Goal: Information Seeking & Learning: Learn about a topic

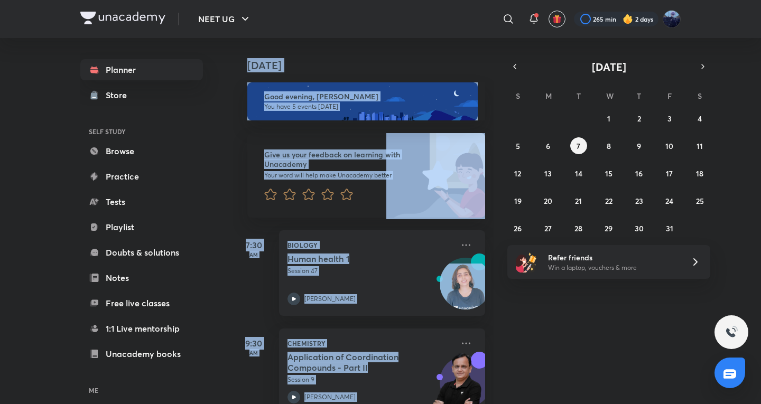
click at [495, 257] on div "[DATE] Good evening, [PERSON_NAME] You have 5 events [DATE] Give us your feedba…" at bounding box center [495, 221] width 526 height 366
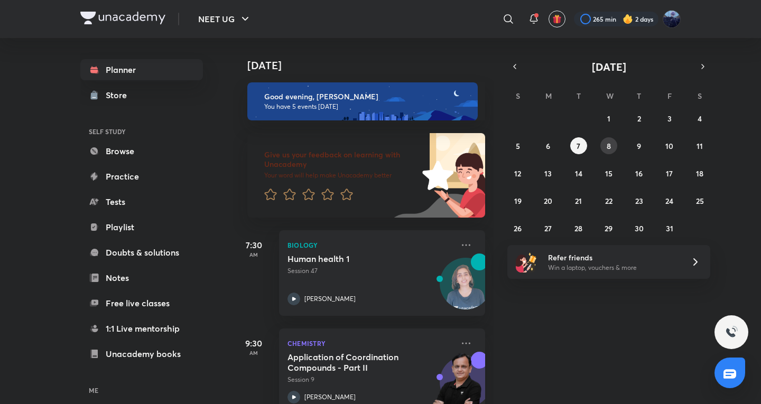
click at [603, 144] on button "8" at bounding box center [608, 145] width 17 height 17
